Goal: Check status

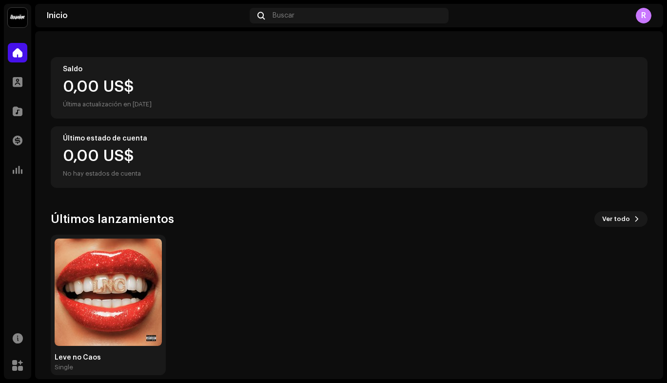
scroll to position [87, 0]
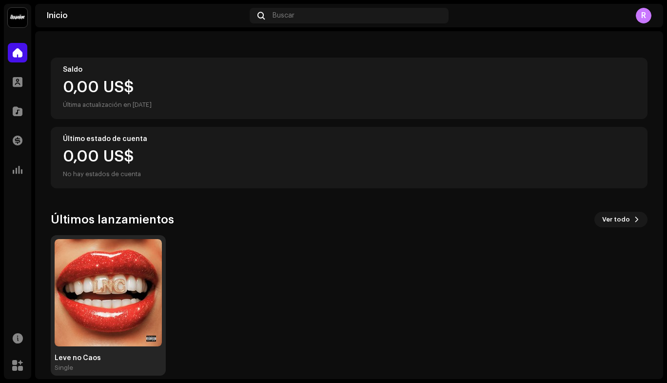
click at [122, 238] on div "Leve no Caos Single" at bounding box center [108, 305] width 115 height 140
click at [115, 262] on img at bounding box center [108, 292] width 107 height 107
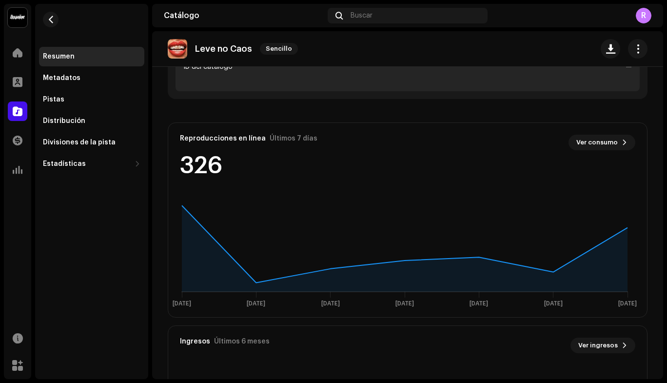
scroll to position [473, 0]
click at [604, 145] on span "Ver consumo" at bounding box center [596, 144] width 41 height 20
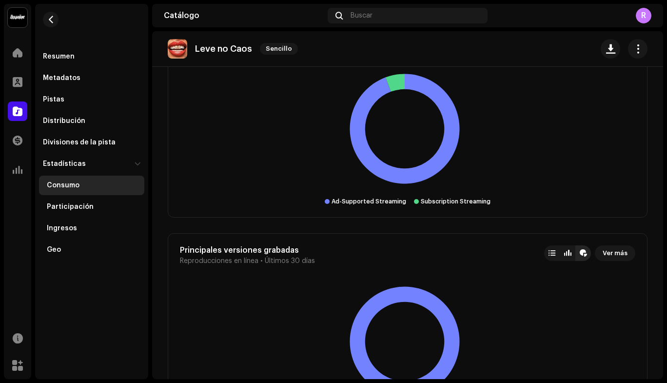
scroll to position [1872, 0]
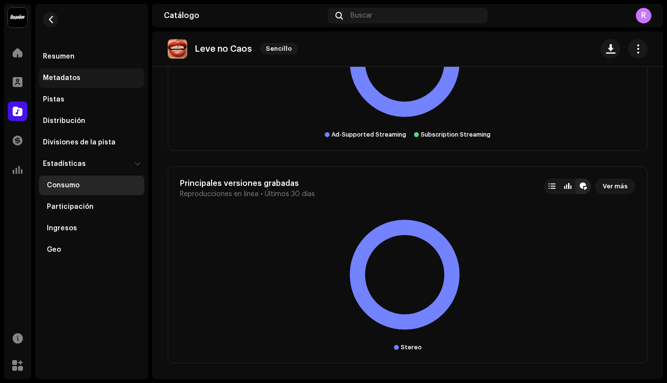
click at [62, 71] on div "Metadatos" at bounding box center [91, 78] width 105 height 20
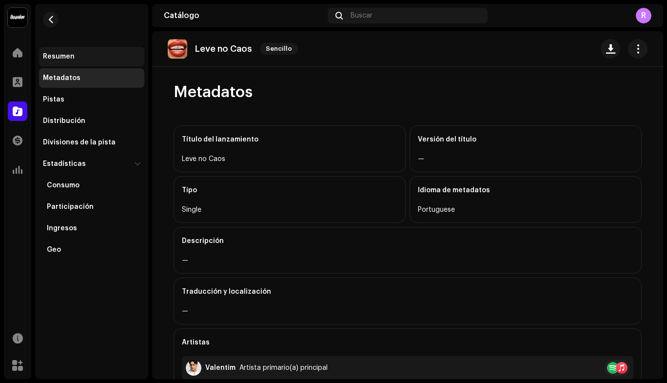
click at [70, 54] on div "Resumen" at bounding box center [59, 57] width 32 height 8
